Goal: Obtain resource: Obtain resource

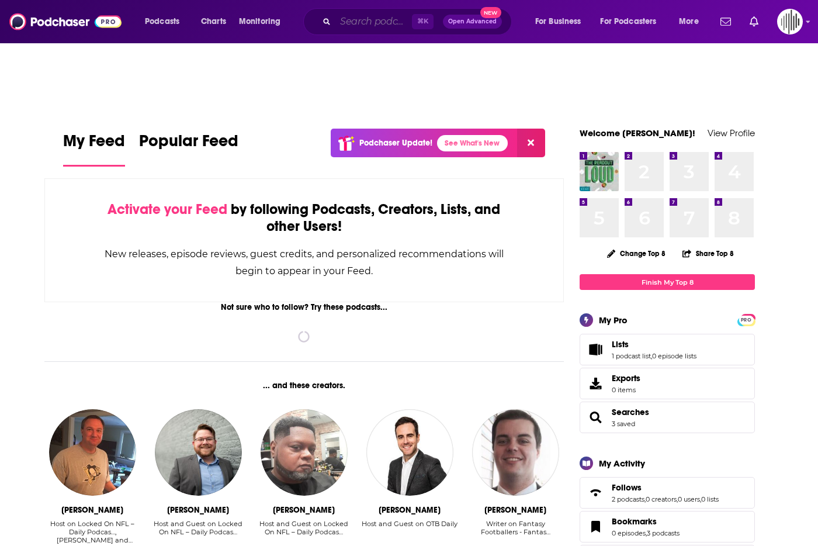
click at [380, 26] on input "Search podcasts, credits, & more..." at bounding box center [373, 21] width 77 height 19
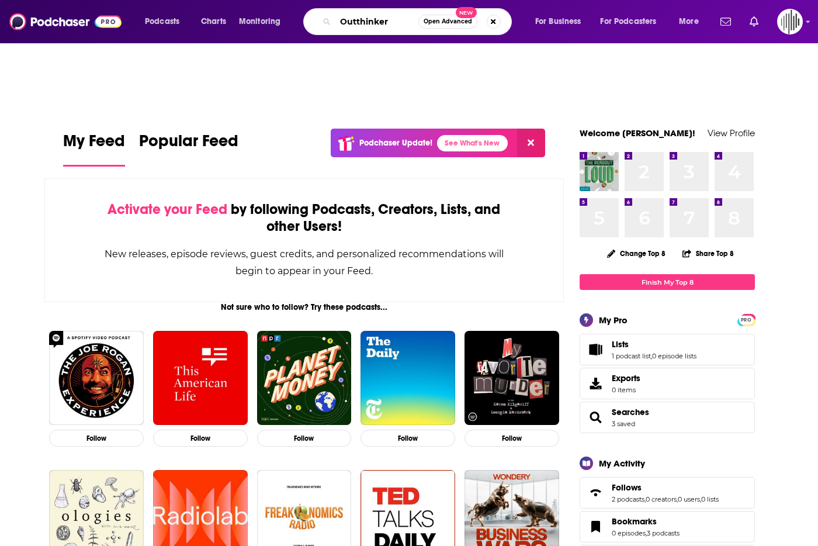
type input "Outthinker"
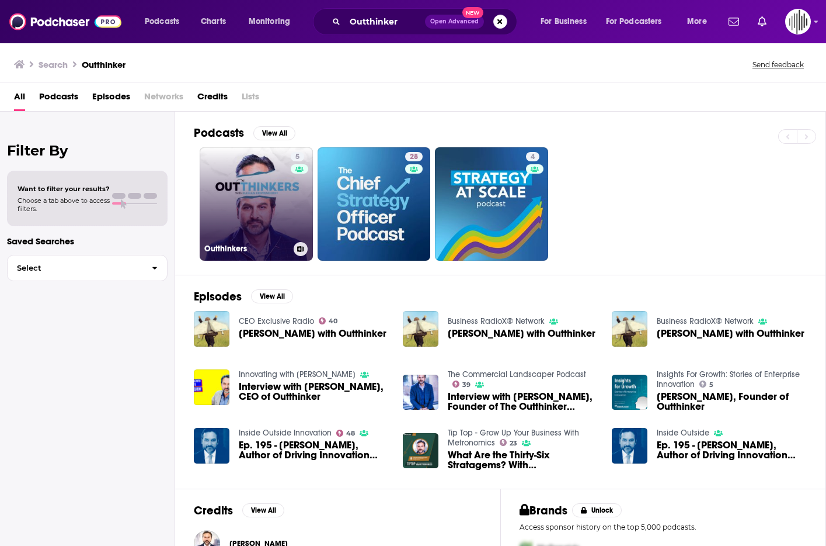
click at [230, 227] on link "5 Outthinkers" at bounding box center [256, 203] width 113 height 113
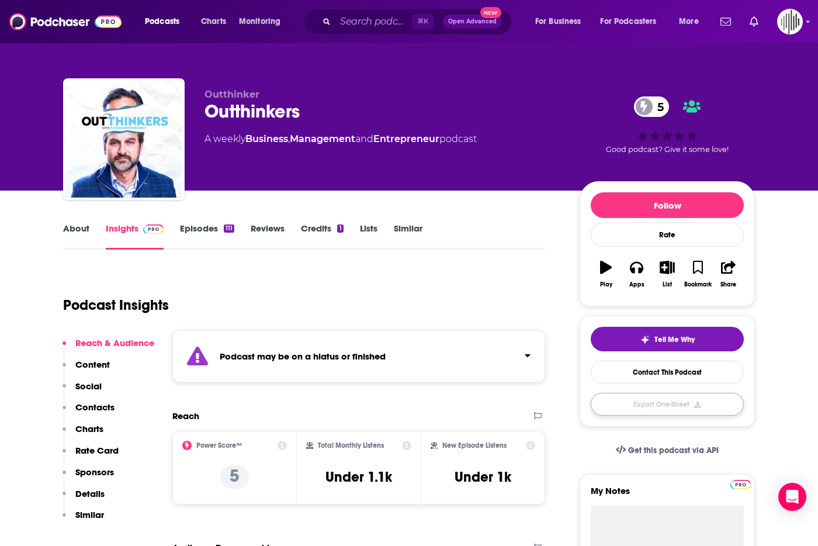
click at [682, 409] on button "Export One-Sheet" at bounding box center [667, 404] width 153 height 23
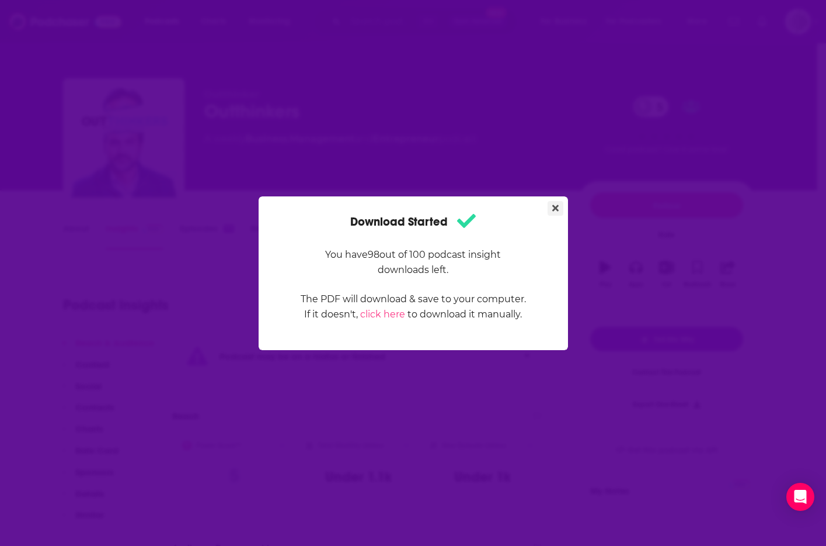
click at [553, 204] on icon "Close" at bounding box center [556, 207] width 6 height 6
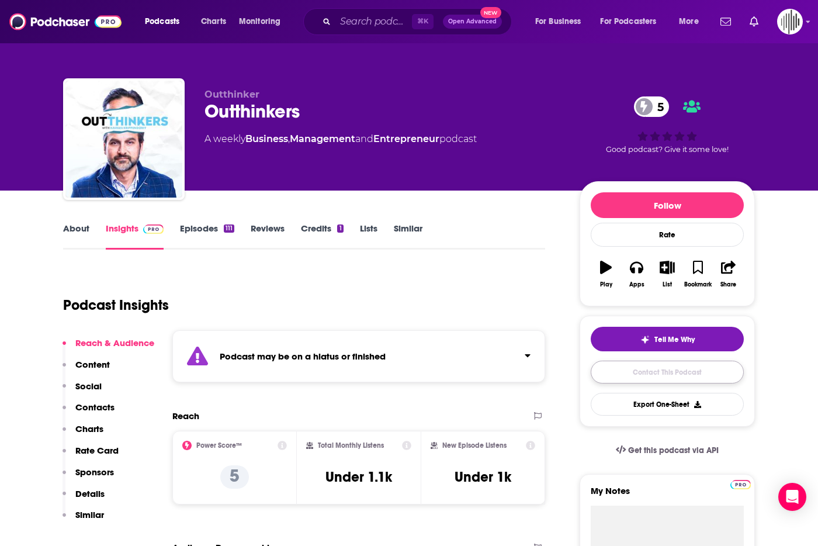
click at [672, 375] on link "Contact This Podcast" at bounding box center [667, 371] width 153 height 23
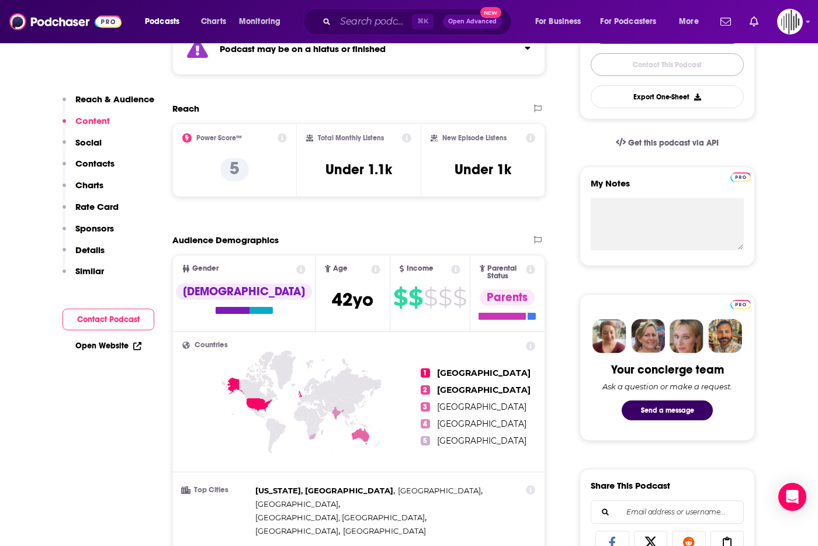
scroll to position [5, 0]
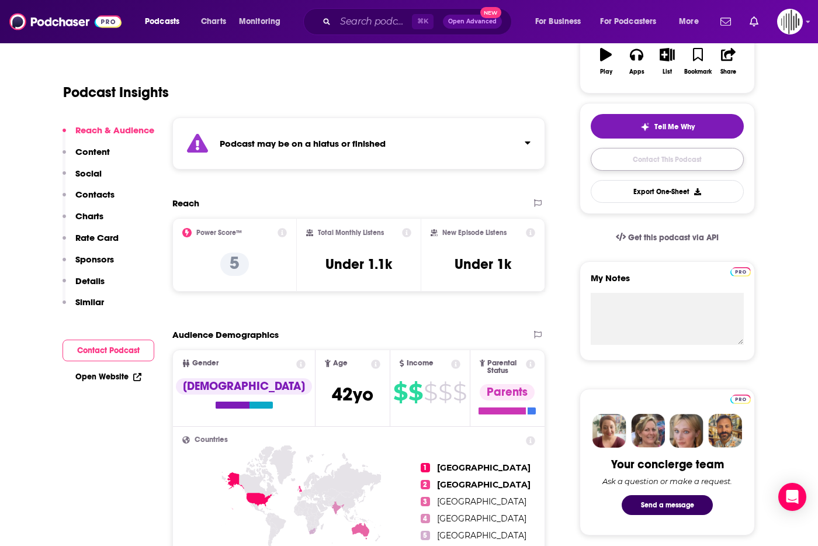
click at [685, 162] on link "Contact This Podcast" at bounding box center [667, 159] width 153 height 23
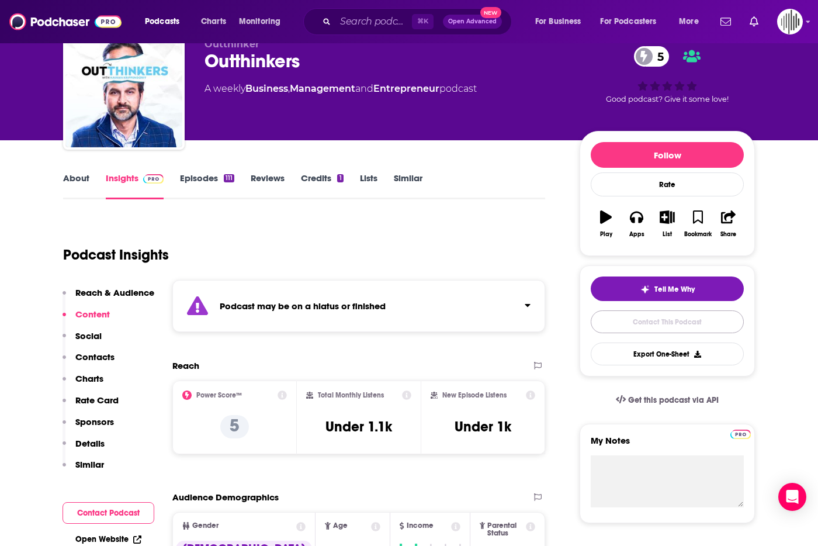
scroll to position [0, 0]
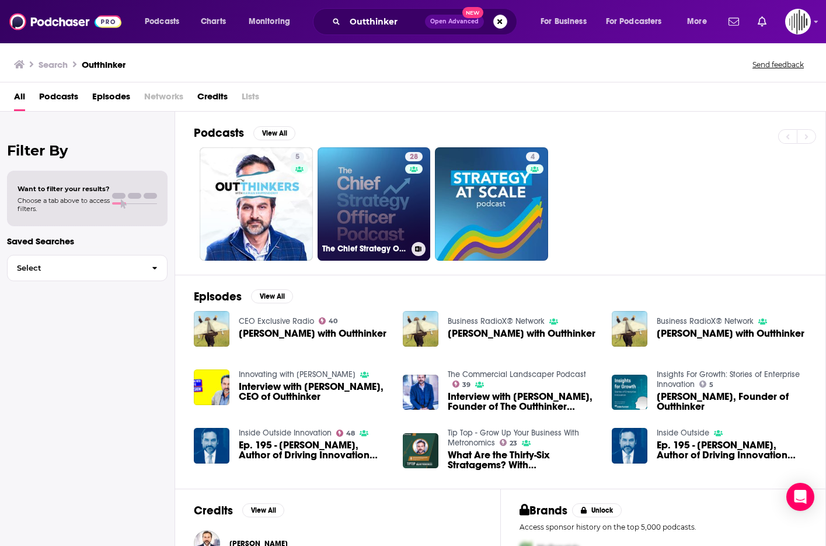
click at [370, 195] on link "28 The Chief Strategy Officer Podcast" at bounding box center [374, 203] width 113 height 113
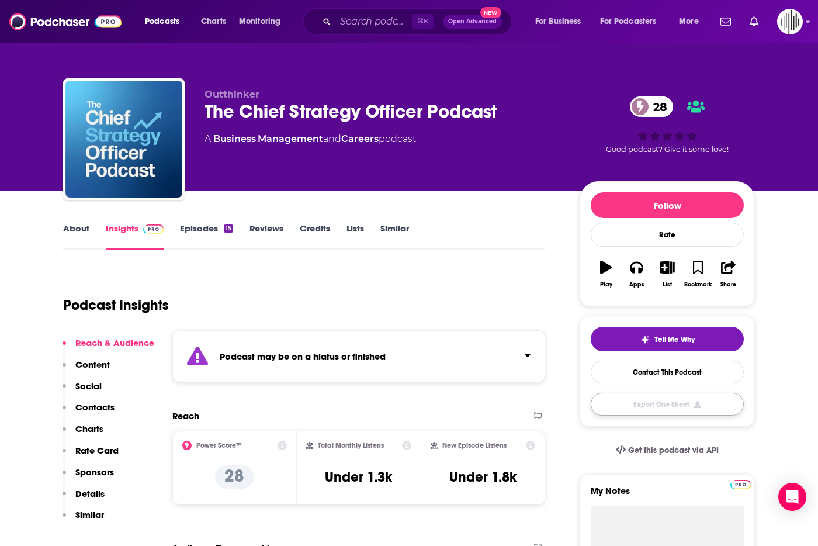
click at [692, 409] on button "Export One-Sheet" at bounding box center [667, 404] width 153 height 23
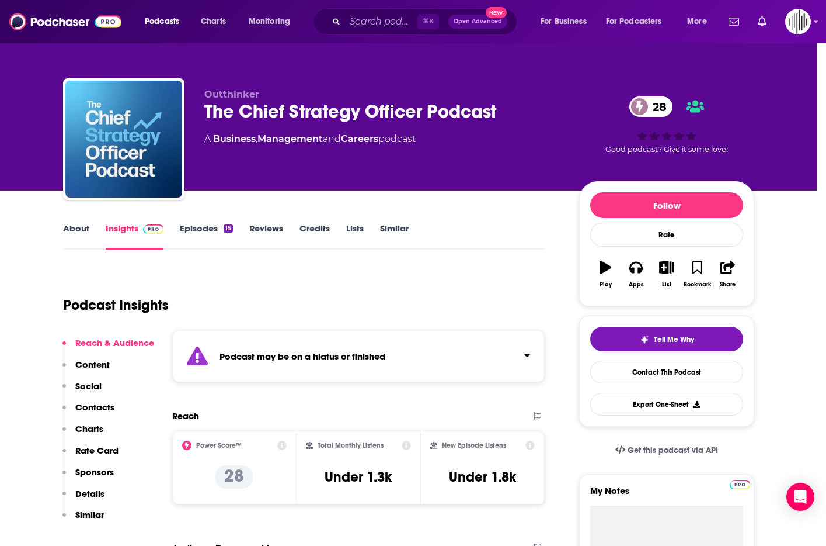
click at [256, 27] on div "Download Started You have 97 out of 100 podcast insight downloads left. The PDF…" at bounding box center [413, 273] width 826 height 546
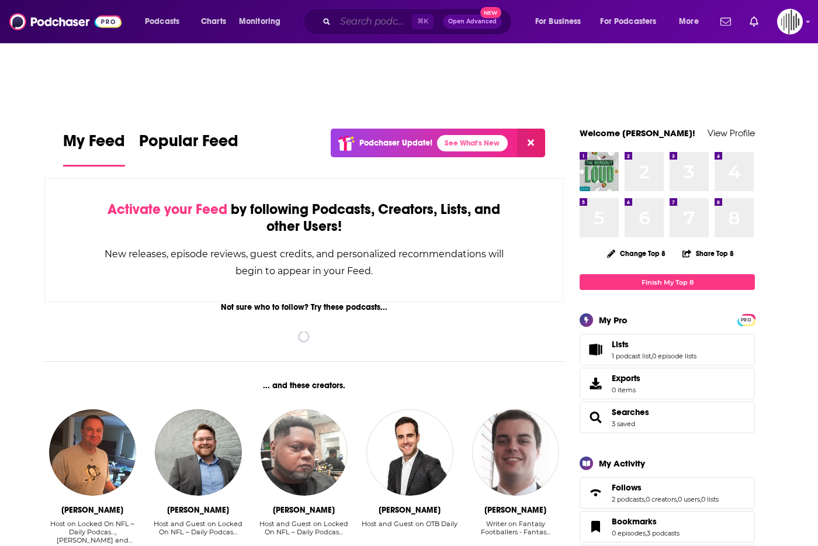
click at [390, 19] on input "Search podcasts, credits, & more..." at bounding box center [373, 21] width 77 height 19
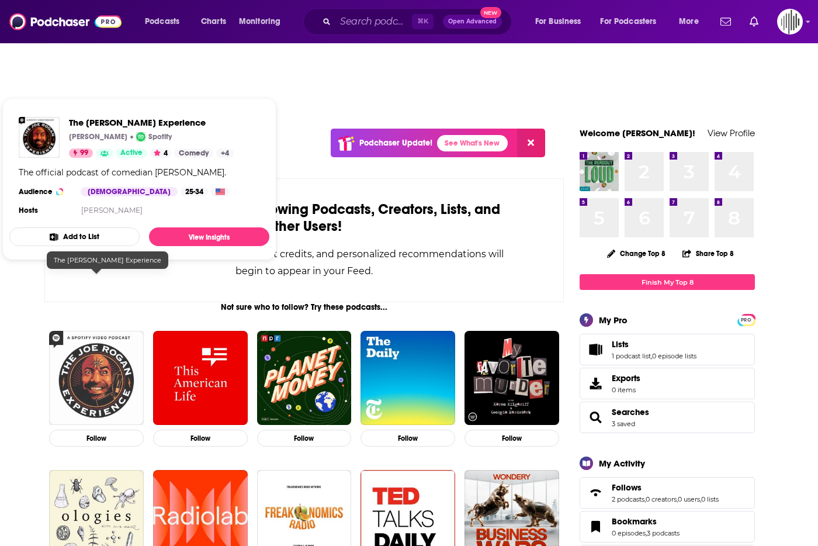
click at [99, 331] on img "The Joe Rogan Experience" at bounding box center [96, 378] width 95 height 95
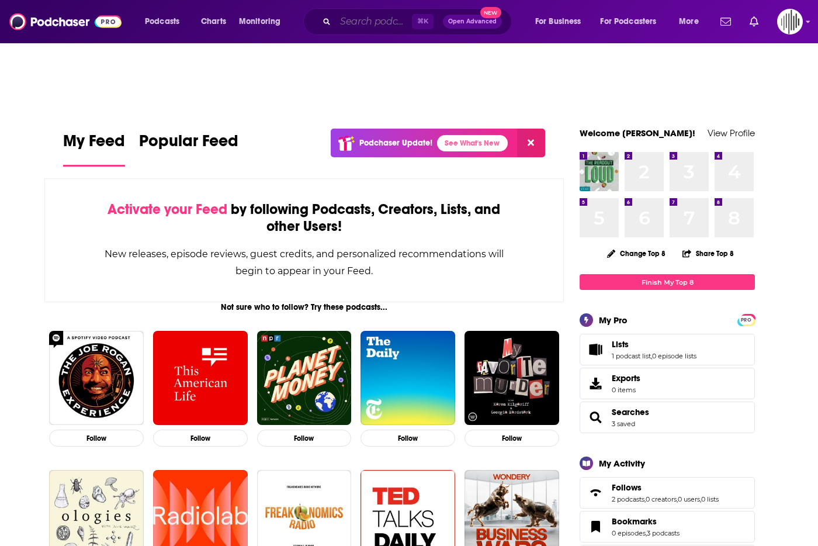
click at [378, 20] on input "Search podcasts, credits, & more..." at bounding box center [373, 21] width 77 height 19
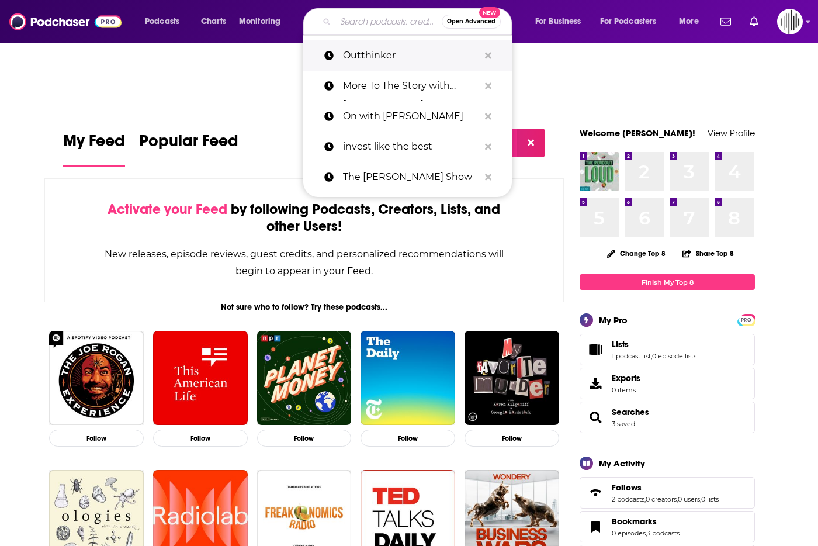
click at [377, 54] on p "Outthinker" at bounding box center [411, 55] width 136 height 30
type input "Outthinker"
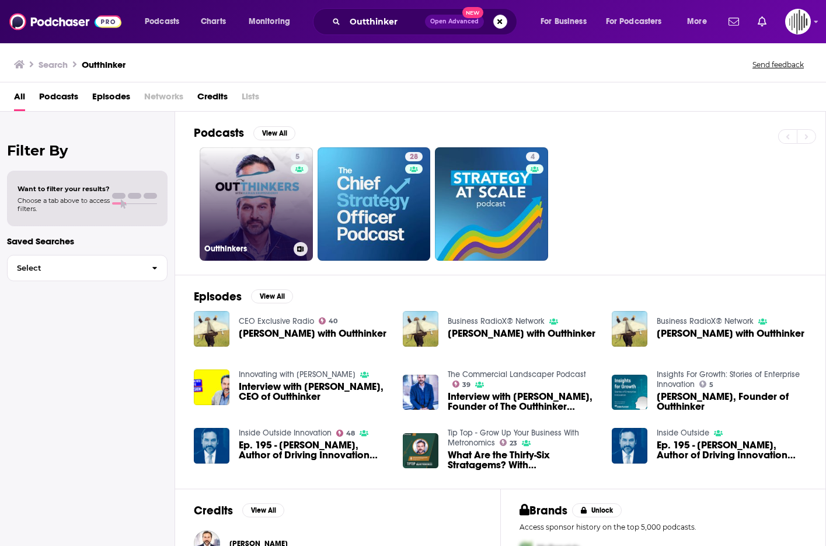
click at [252, 203] on link "5 Outthinkers" at bounding box center [256, 203] width 113 height 113
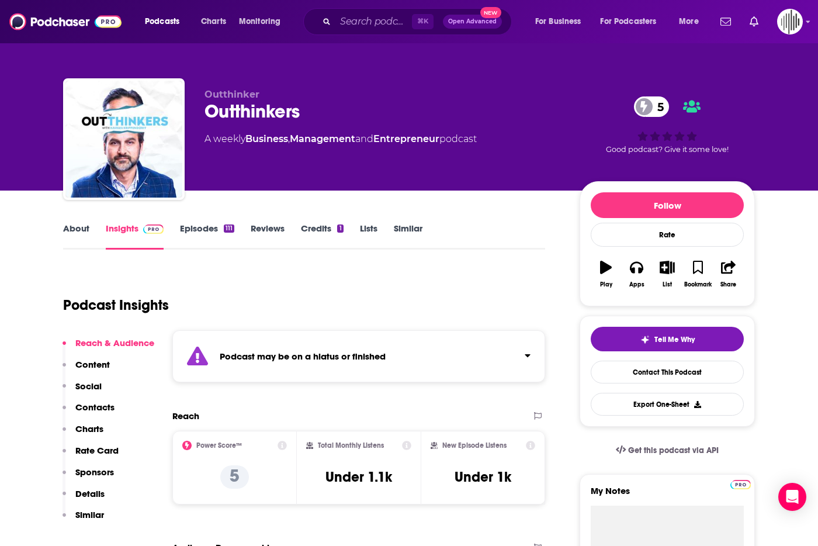
click at [283, 444] on icon at bounding box center [281, 444] width 9 height 9
